Goal: Task Accomplishment & Management: Use online tool/utility

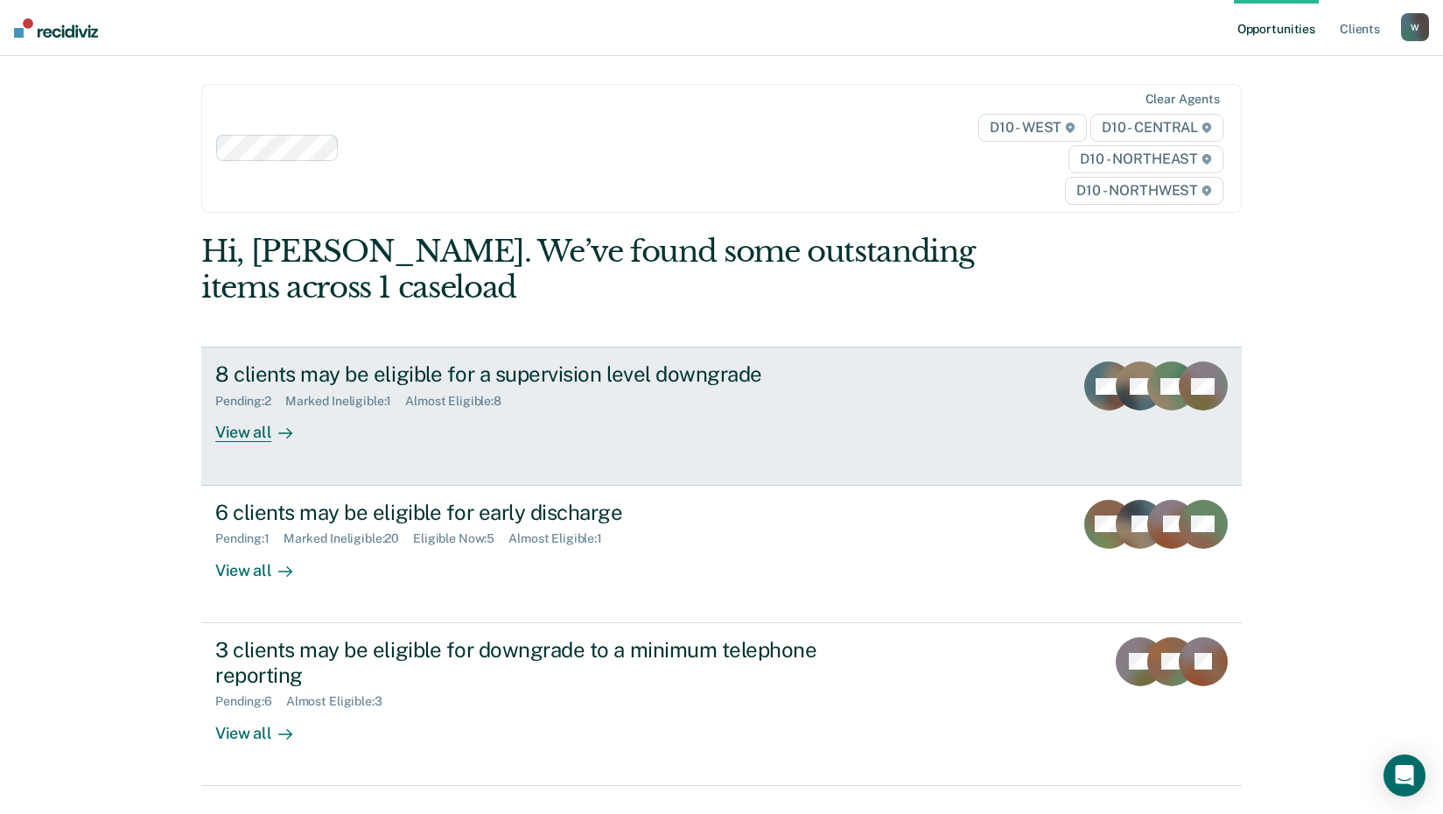
click at [647, 445] on link "8 clients may be eligible for a supervision level downgrade Pending : 2 Marked …" at bounding box center [721, 415] width 1040 height 138
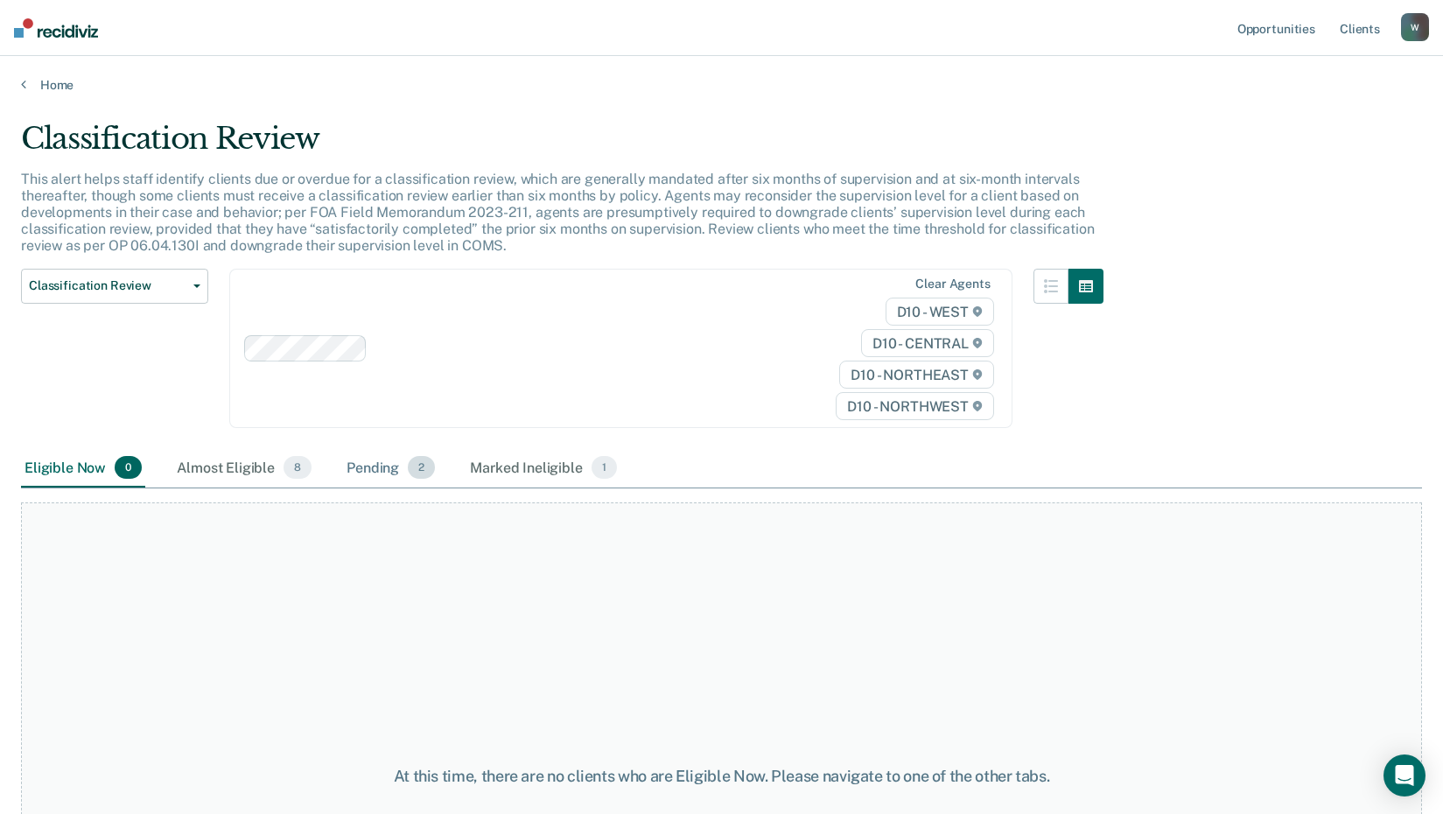
click at [343, 472] on div "Pending 2" at bounding box center [390, 468] width 95 height 38
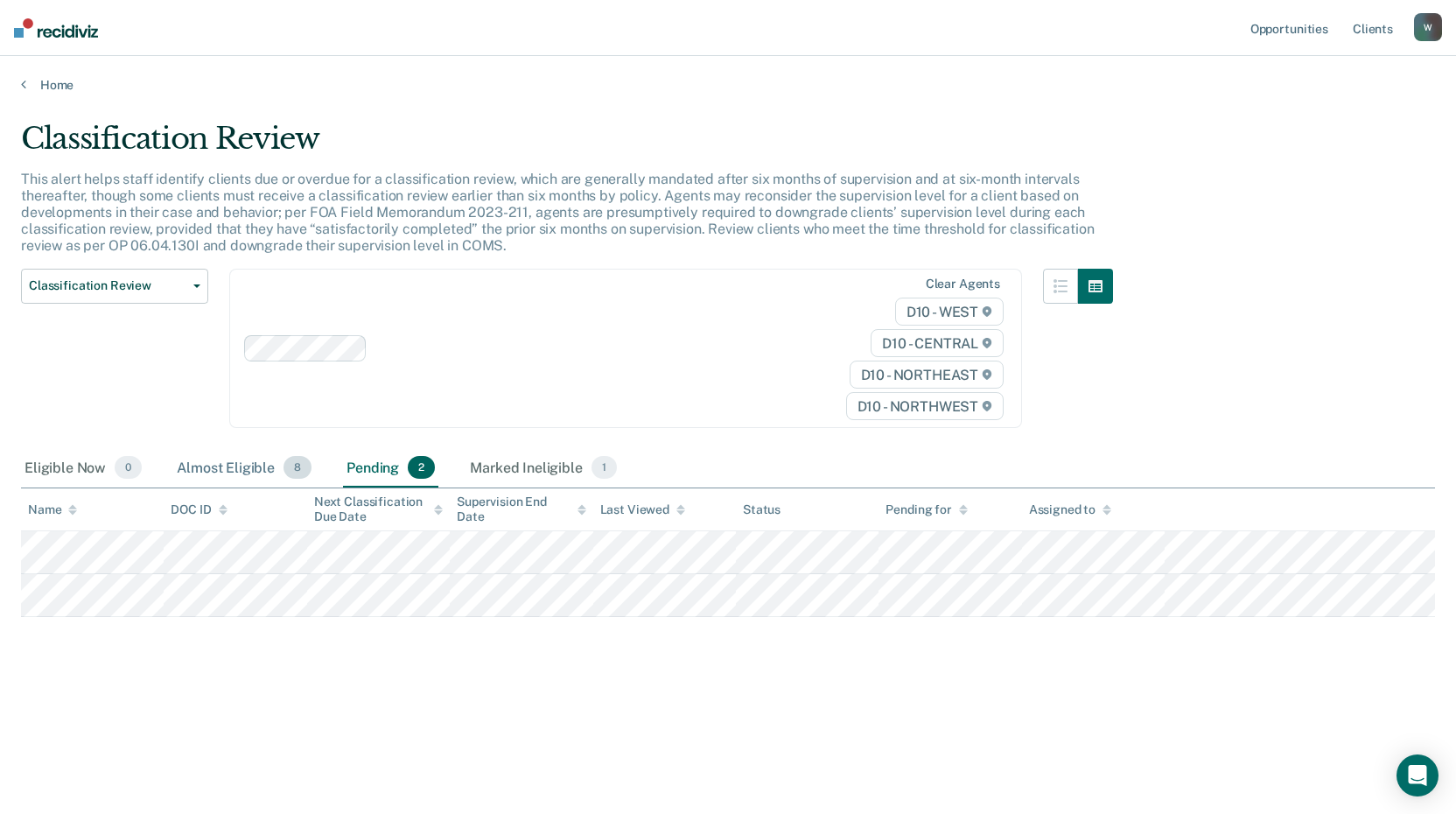
click at [279, 467] on div "Almost Eligible 8" at bounding box center [244, 468] width 142 height 38
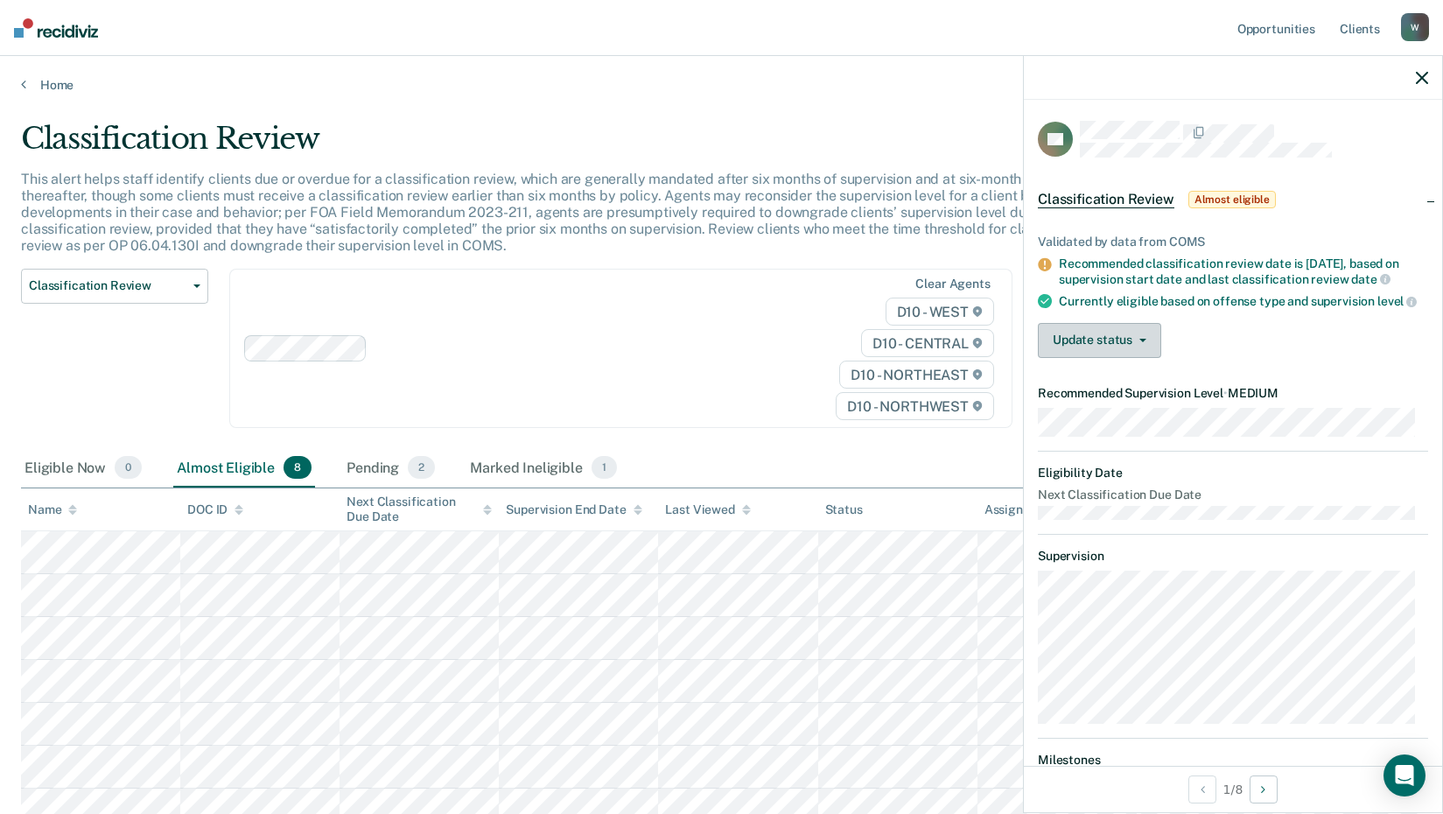
click at [1075, 356] on button "Update status" at bounding box center [1099, 340] width 123 height 35
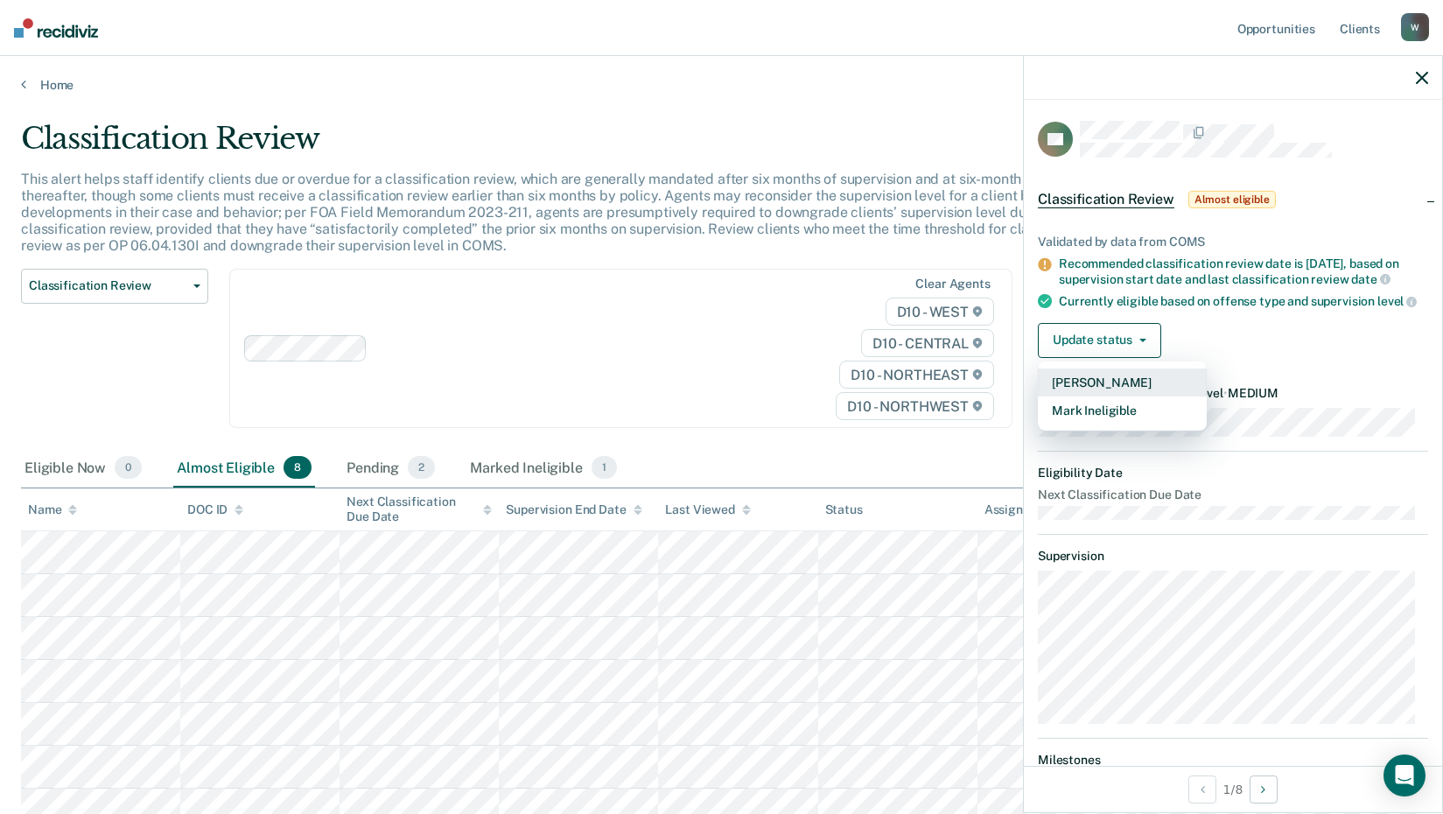
click at [1092, 393] on button "Mark Pending" at bounding box center [1122, 382] width 169 height 28
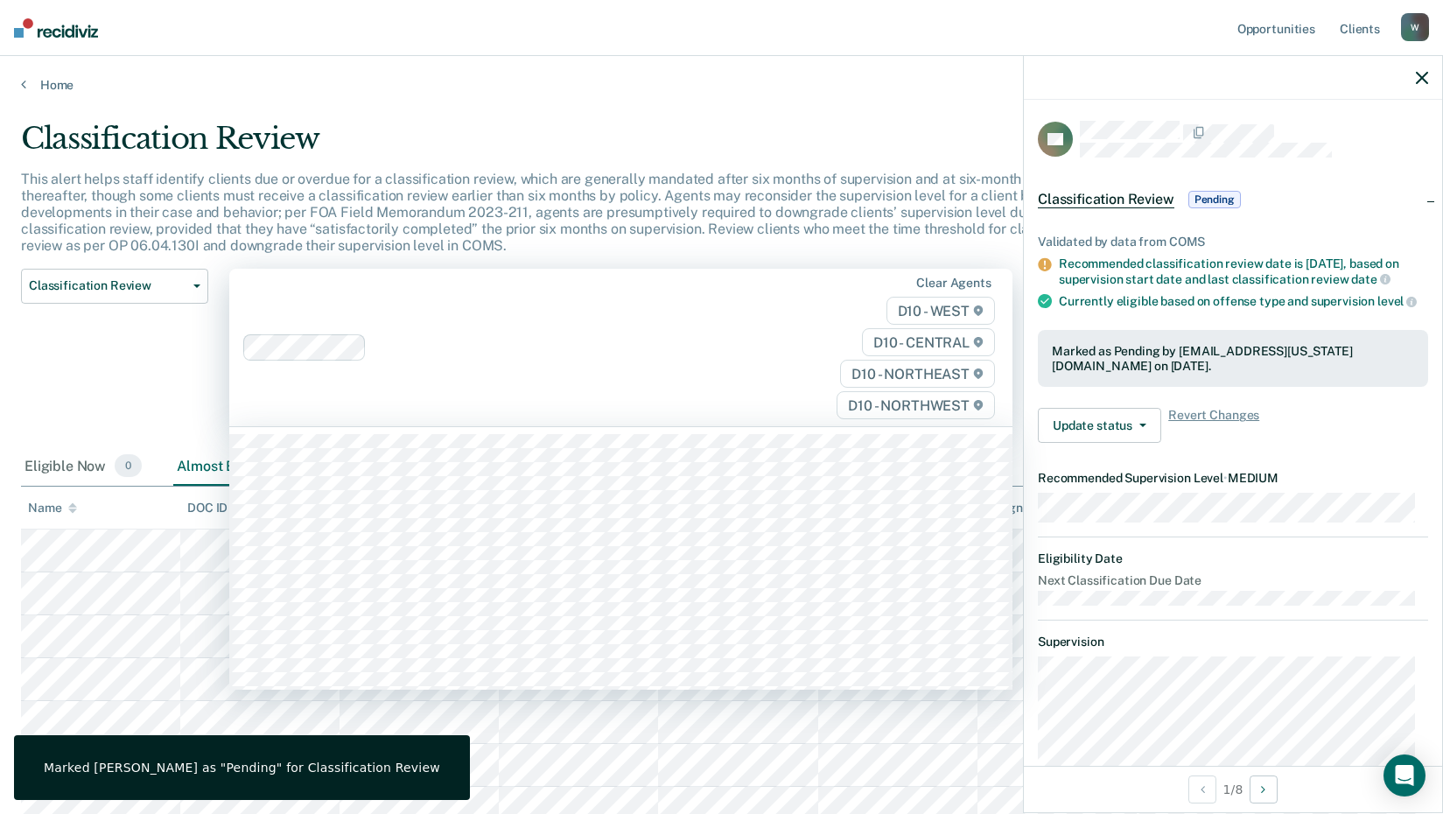
click at [458, 318] on div "Clear agents D10 - WEST D10 - CENTRAL D10 - NORTHEAST D10 - NORTHWEST" at bounding box center [620, 348] width 783 height 158
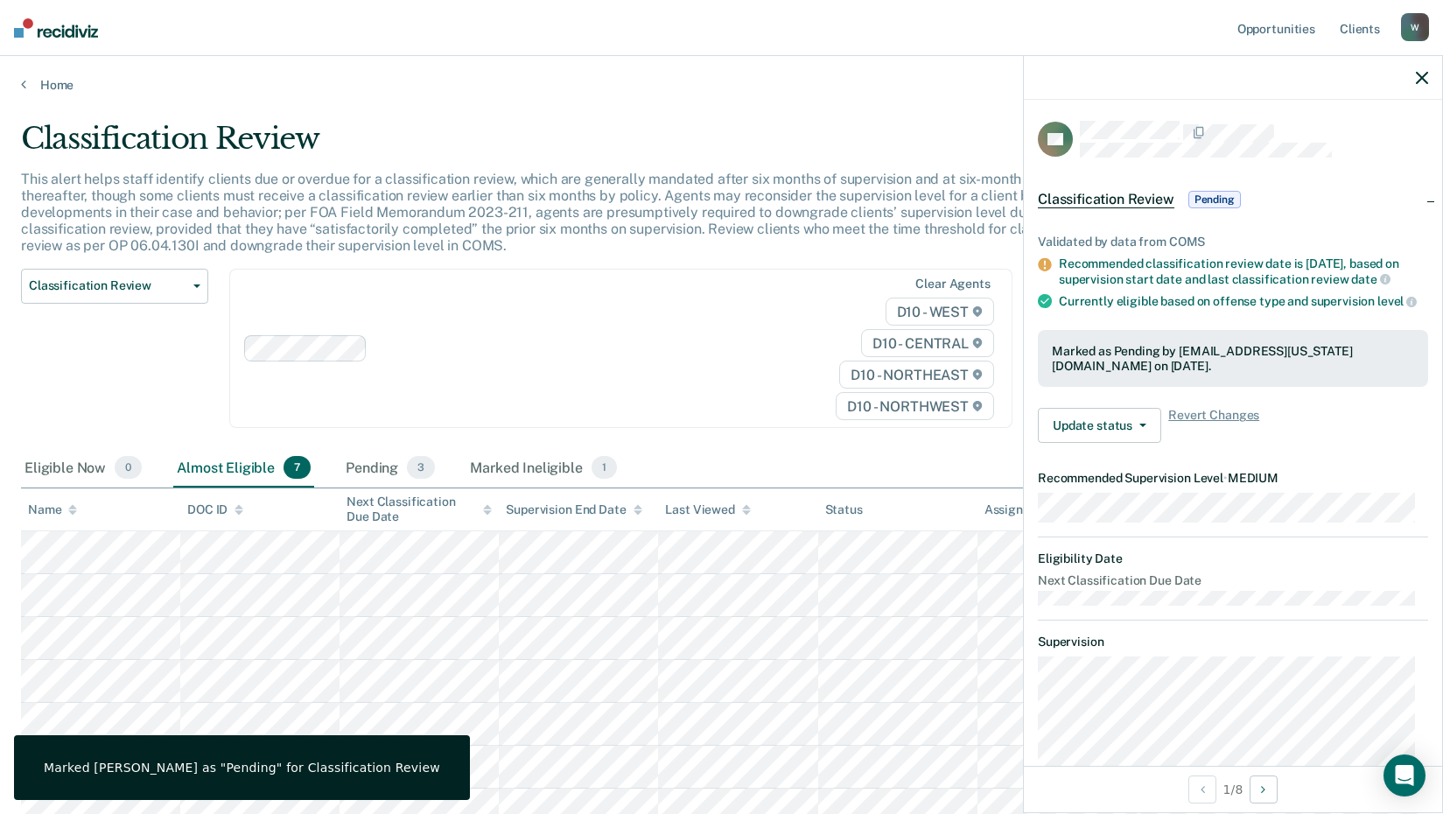
click at [81, 384] on div "Classification Review Classification Review Early Discharge Minimum Telephone R…" at bounding box center [114, 359] width 187 height 181
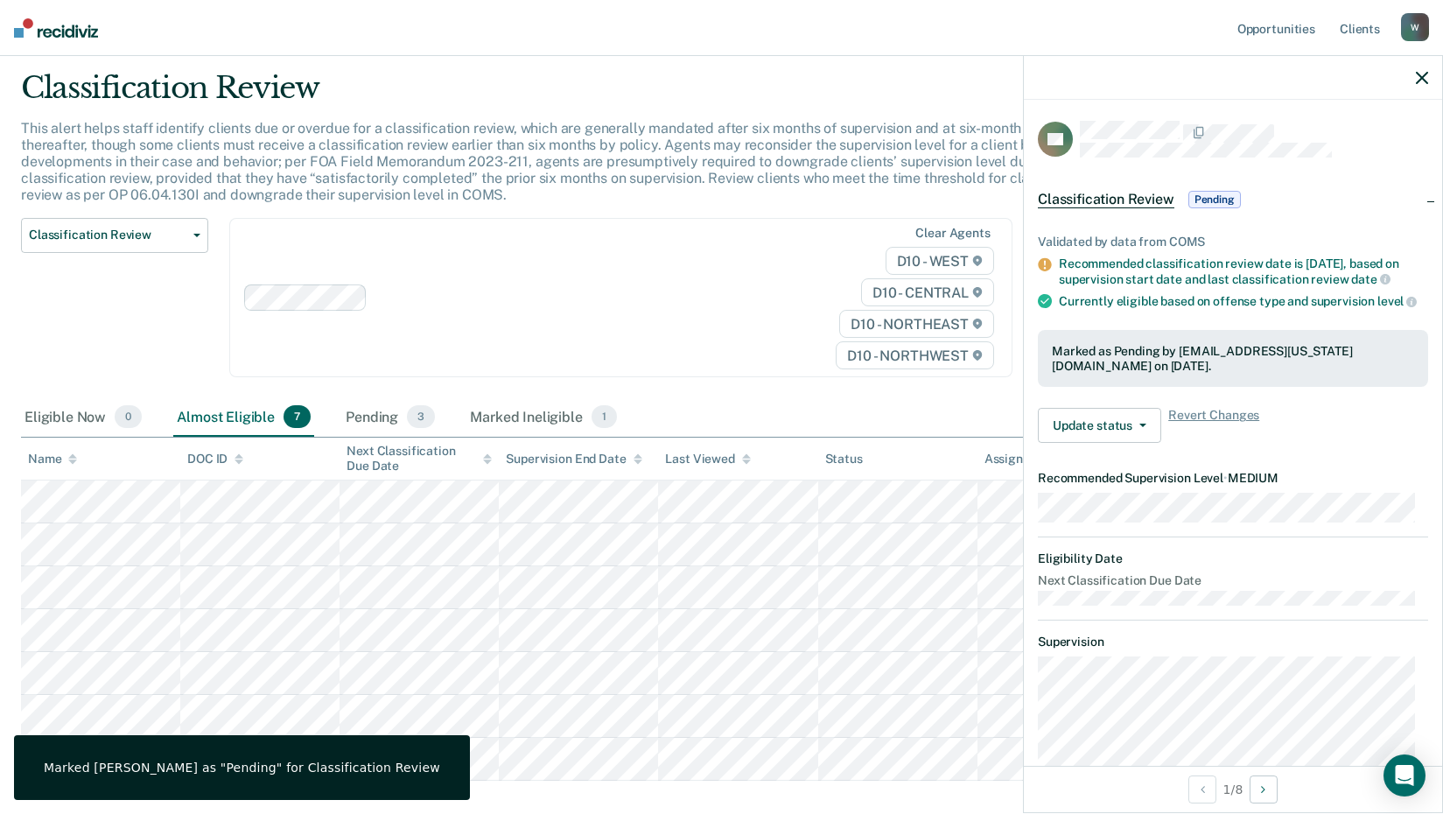
scroll to position [143, 0]
